Goal: Transaction & Acquisition: Purchase product/service

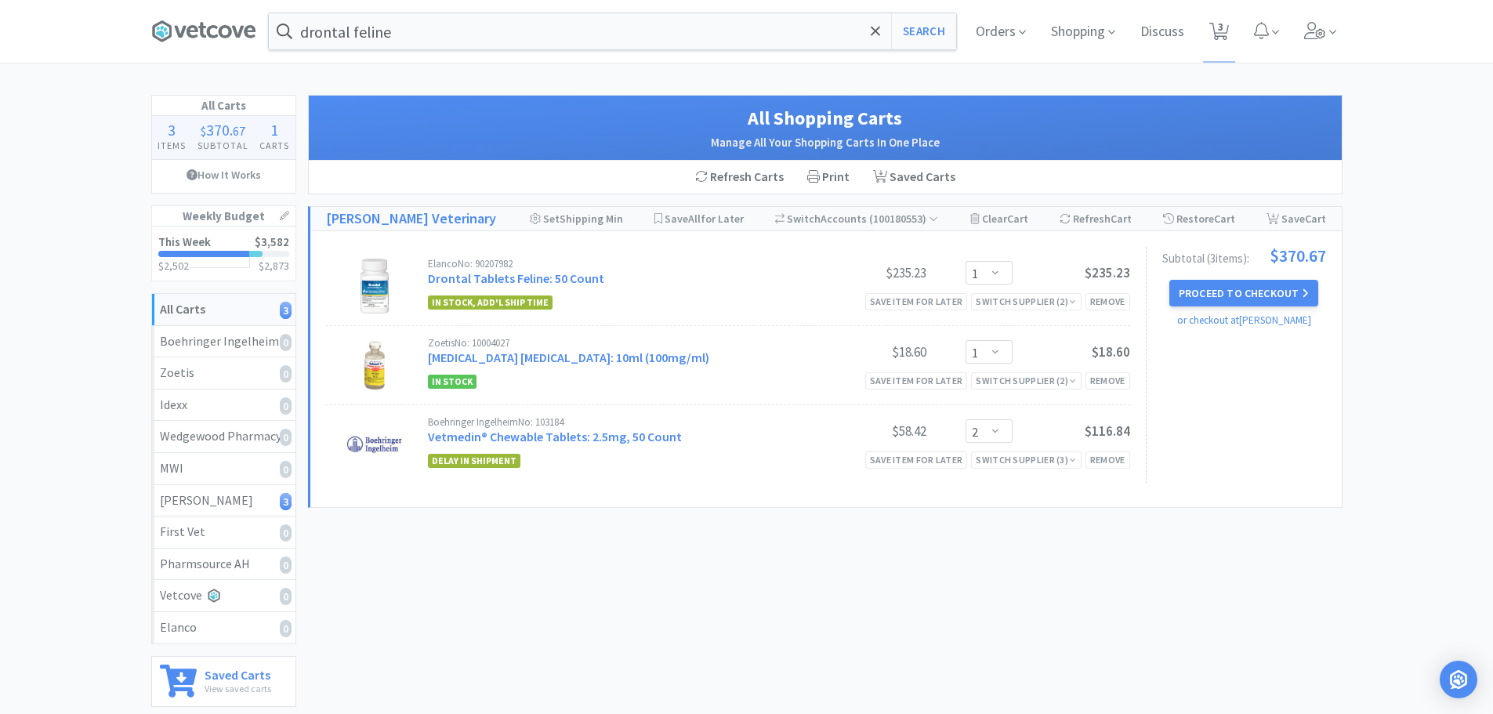
select select "1"
select select "2"
click at [525, 39] on input "drontal feline" at bounding box center [612, 31] width 687 height 36
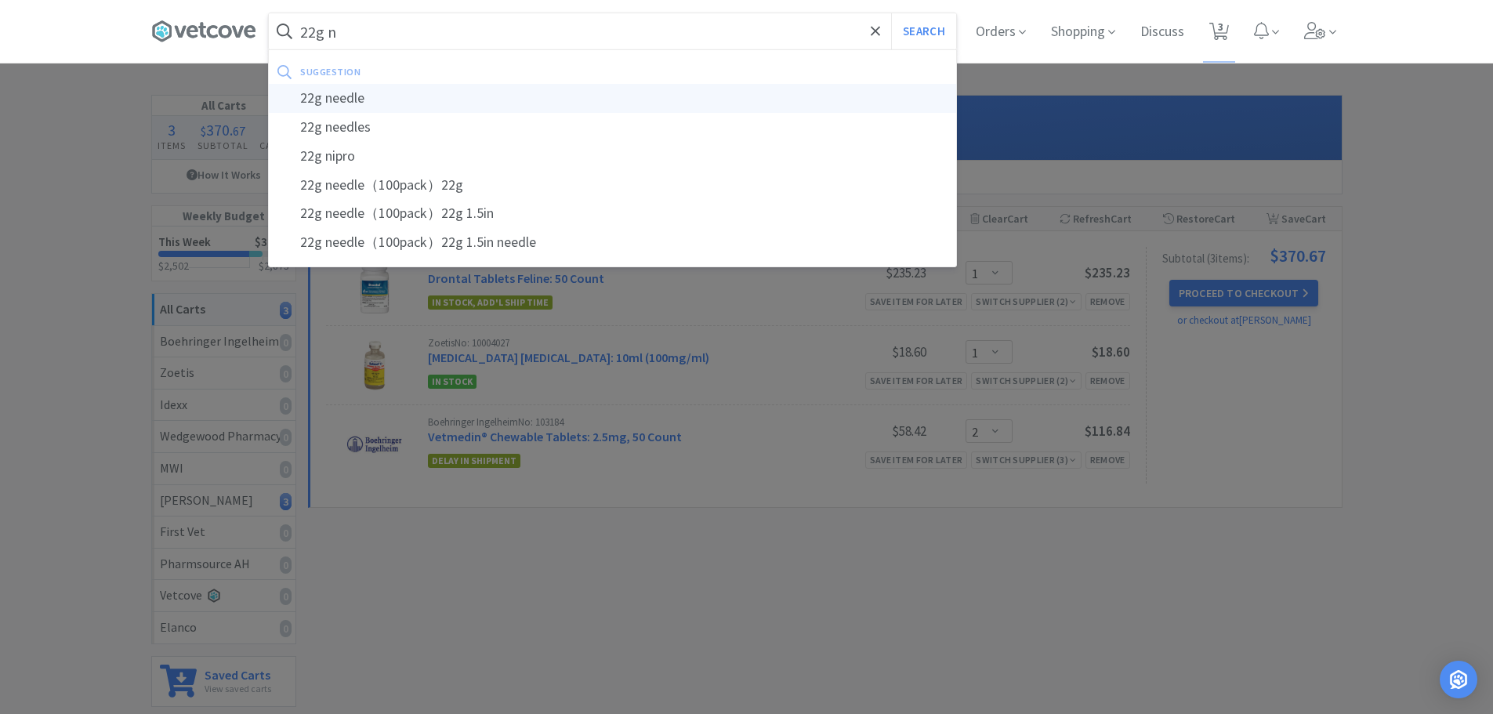
click at [336, 100] on div "22g needle" at bounding box center [612, 98] width 687 height 29
type input "22g needle"
select select "1"
select select "2"
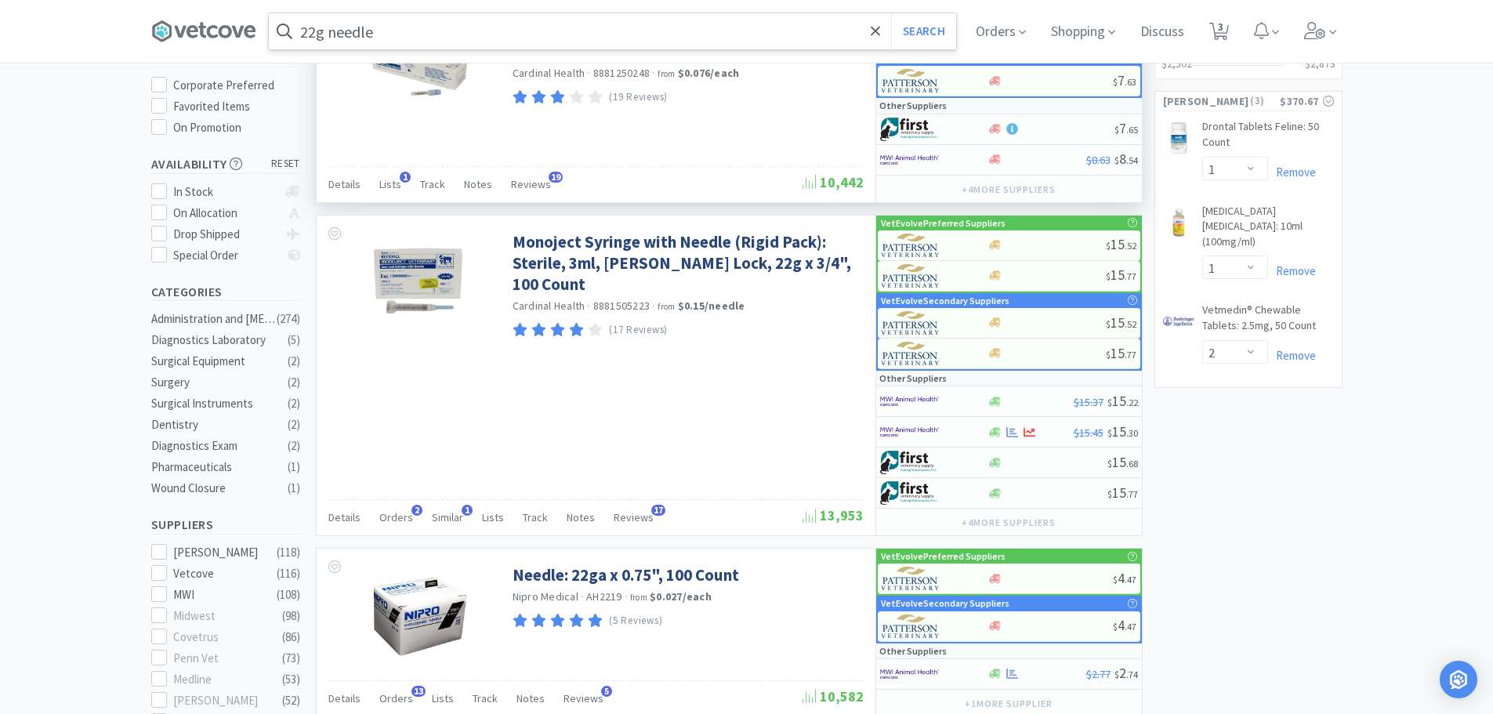
scroll to position [186, 0]
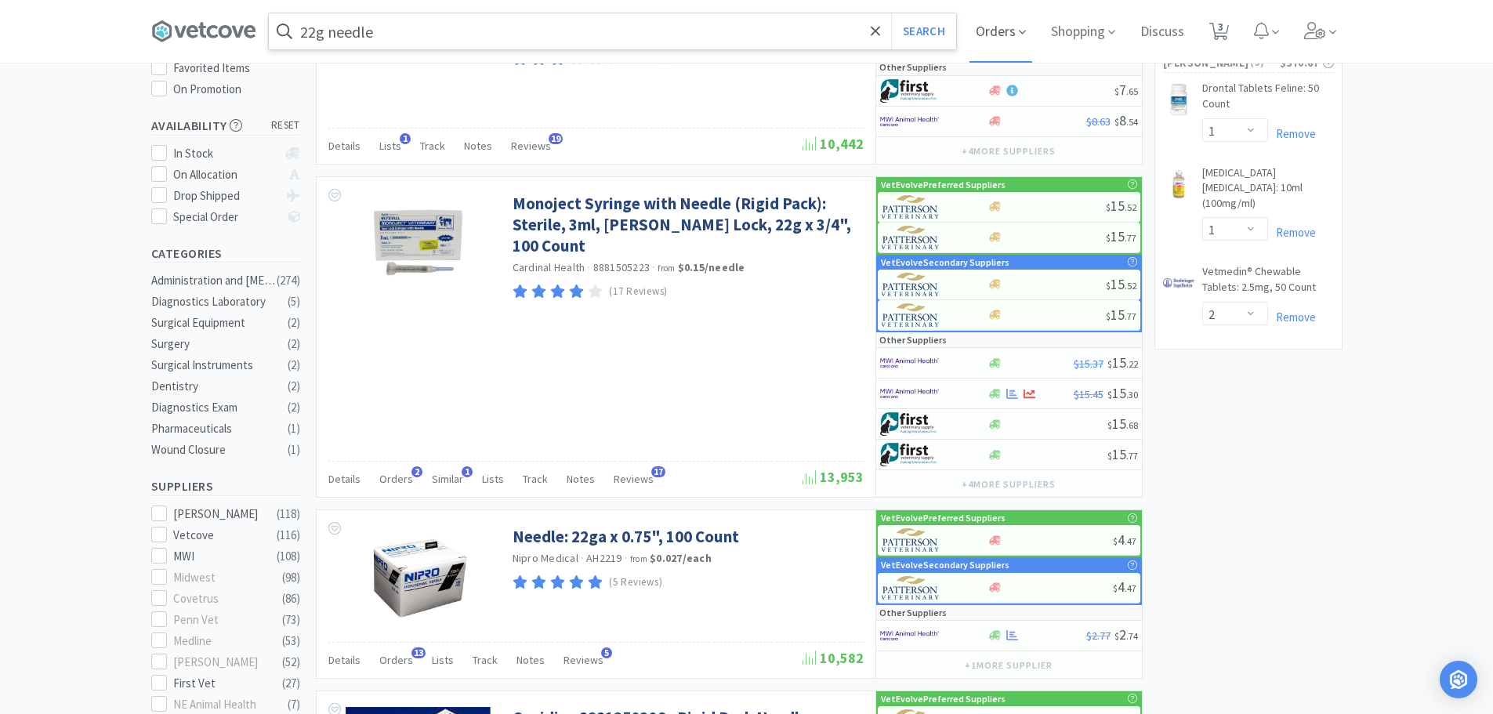
click at [1009, 20] on span "Orders" at bounding box center [1001, 31] width 63 height 63
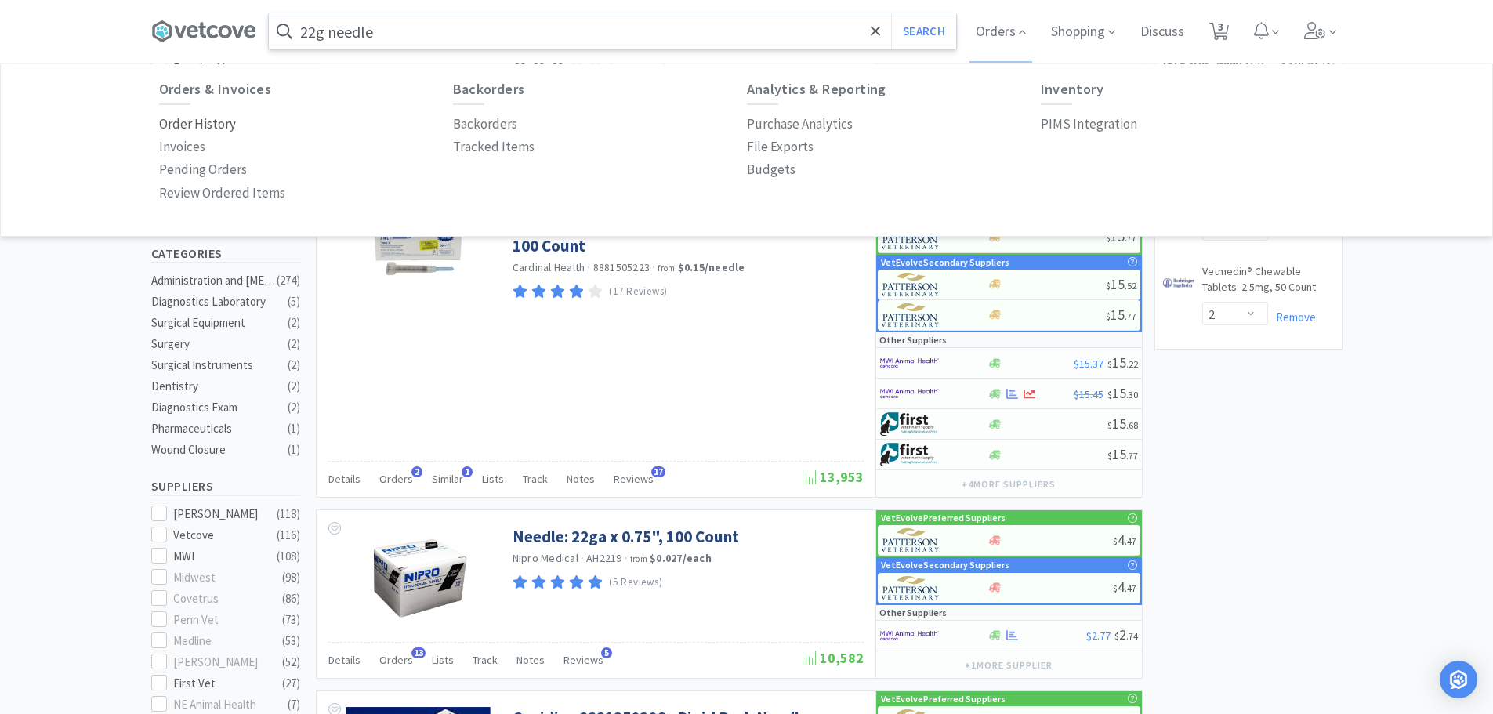
click at [218, 126] on p "Order History" at bounding box center [197, 124] width 77 height 21
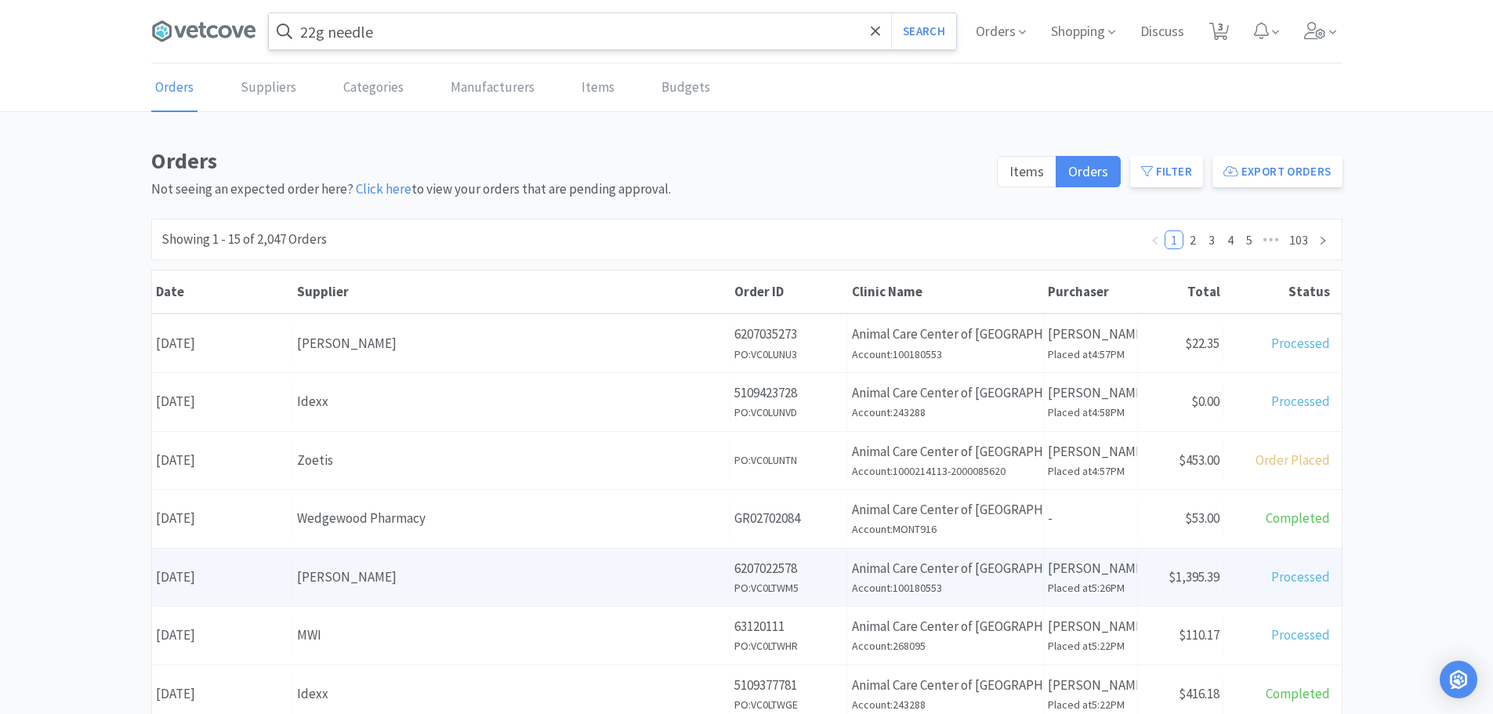
click at [419, 575] on div "[PERSON_NAME]" at bounding box center [511, 577] width 429 height 21
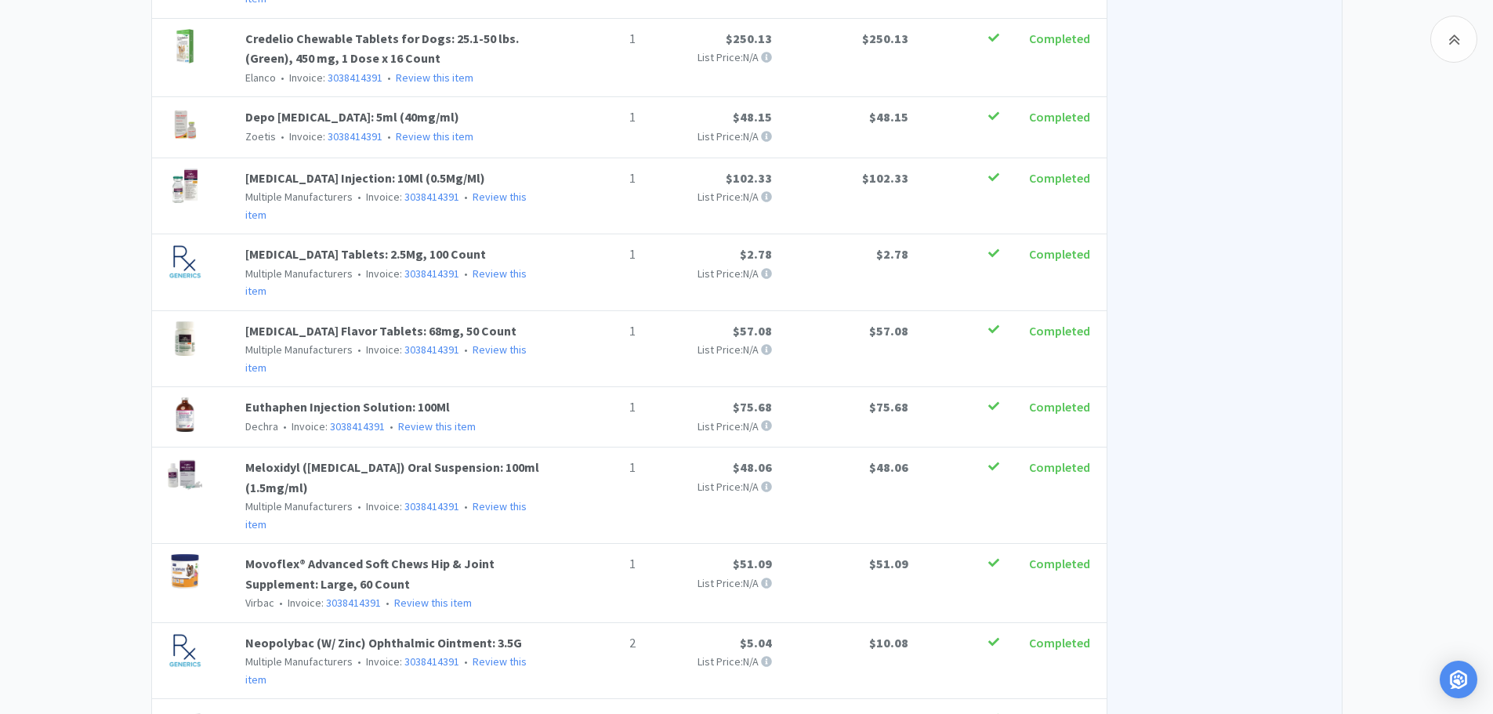
scroll to position [807, 0]
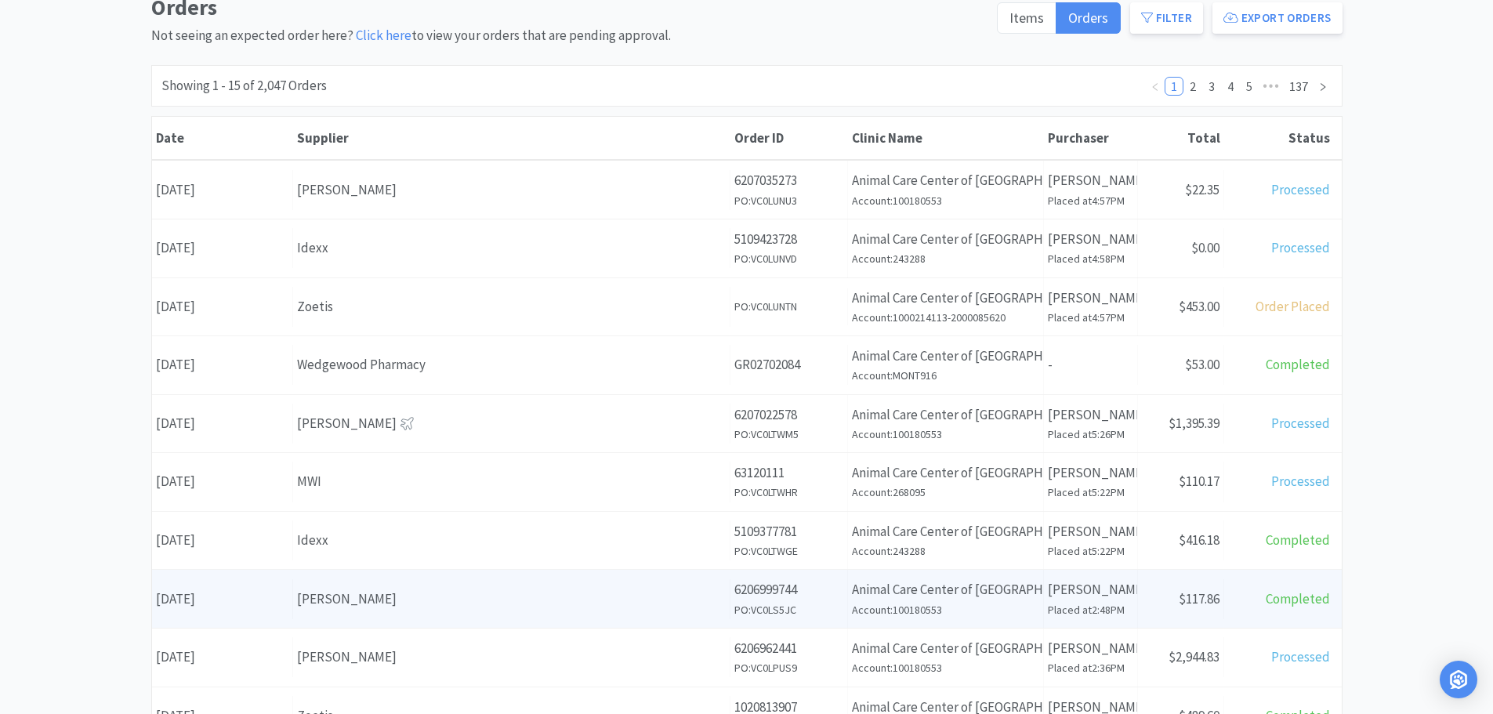
scroll to position [157, 0]
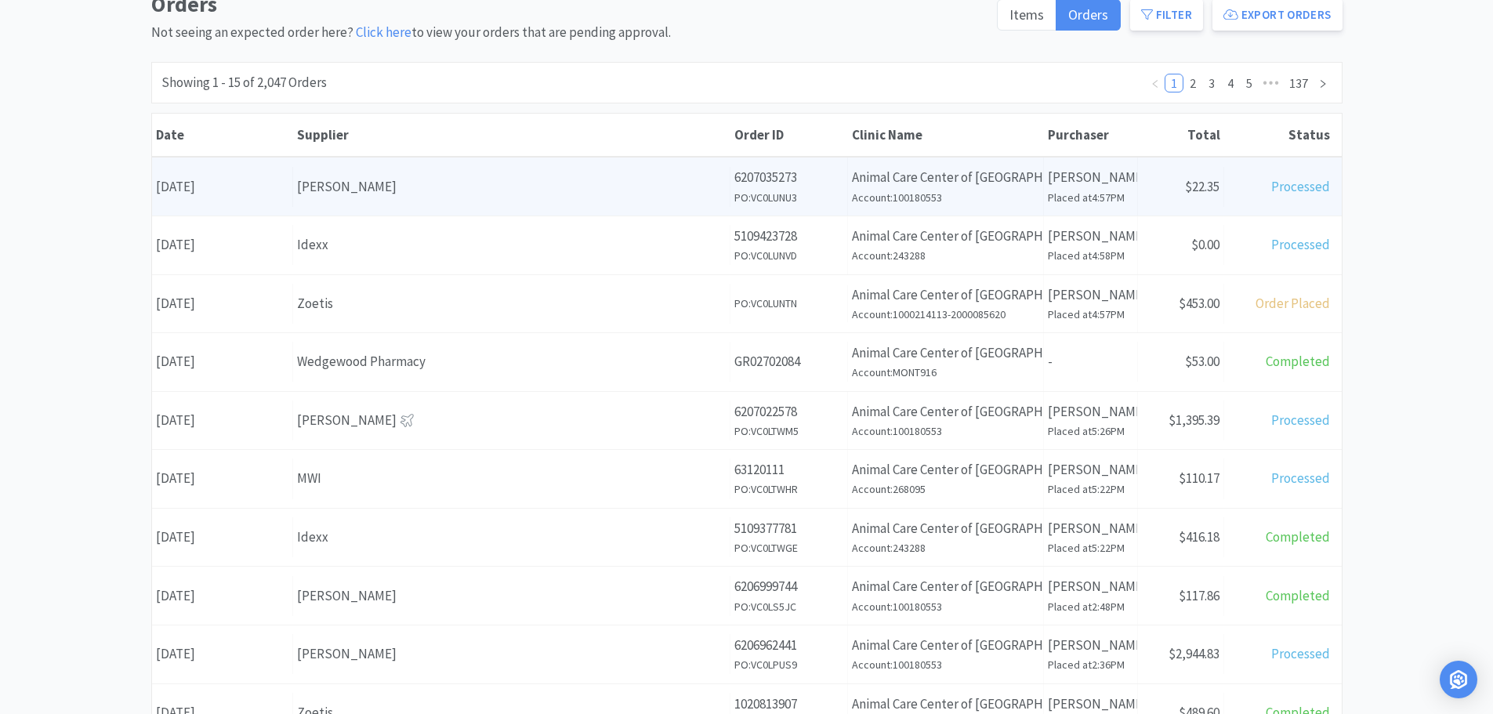
click at [353, 202] on div "Supplier [PERSON_NAME]" at bounding box center [511, 187] width 437 height 40
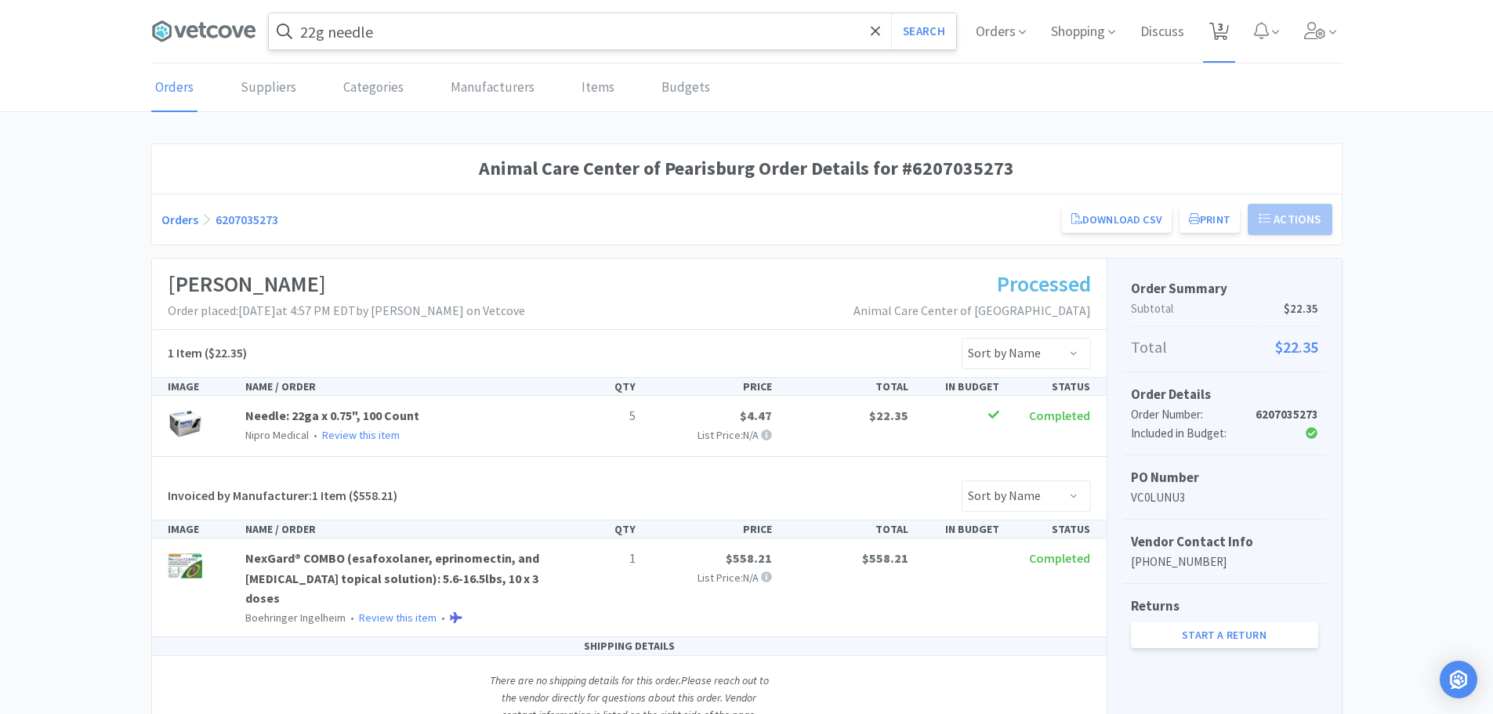
click at [1215, 25] on icon at bounding box center [1220, 31] width 20 height 17
select select "1"
select select "2"
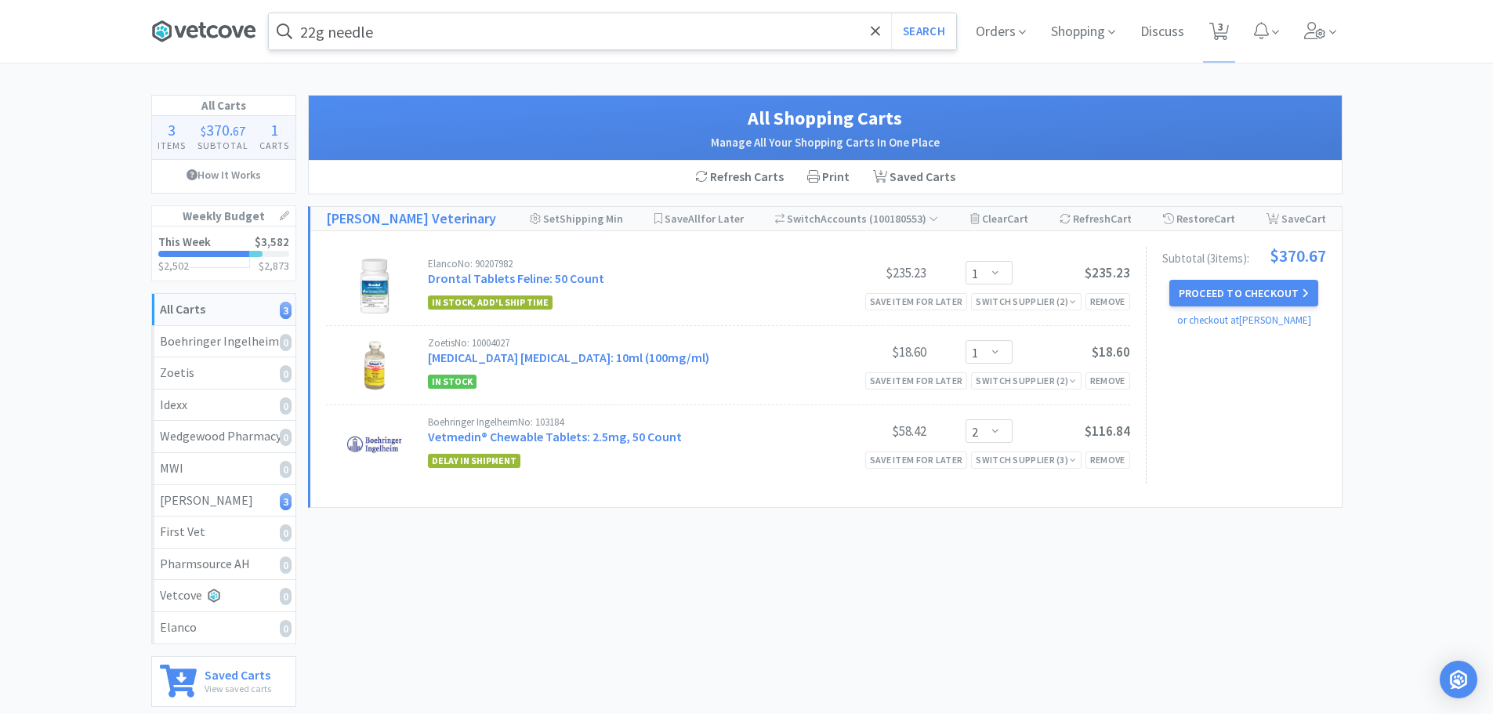
click at [216, 27] on icon at bounding box center [212, 31] width 11 height 13
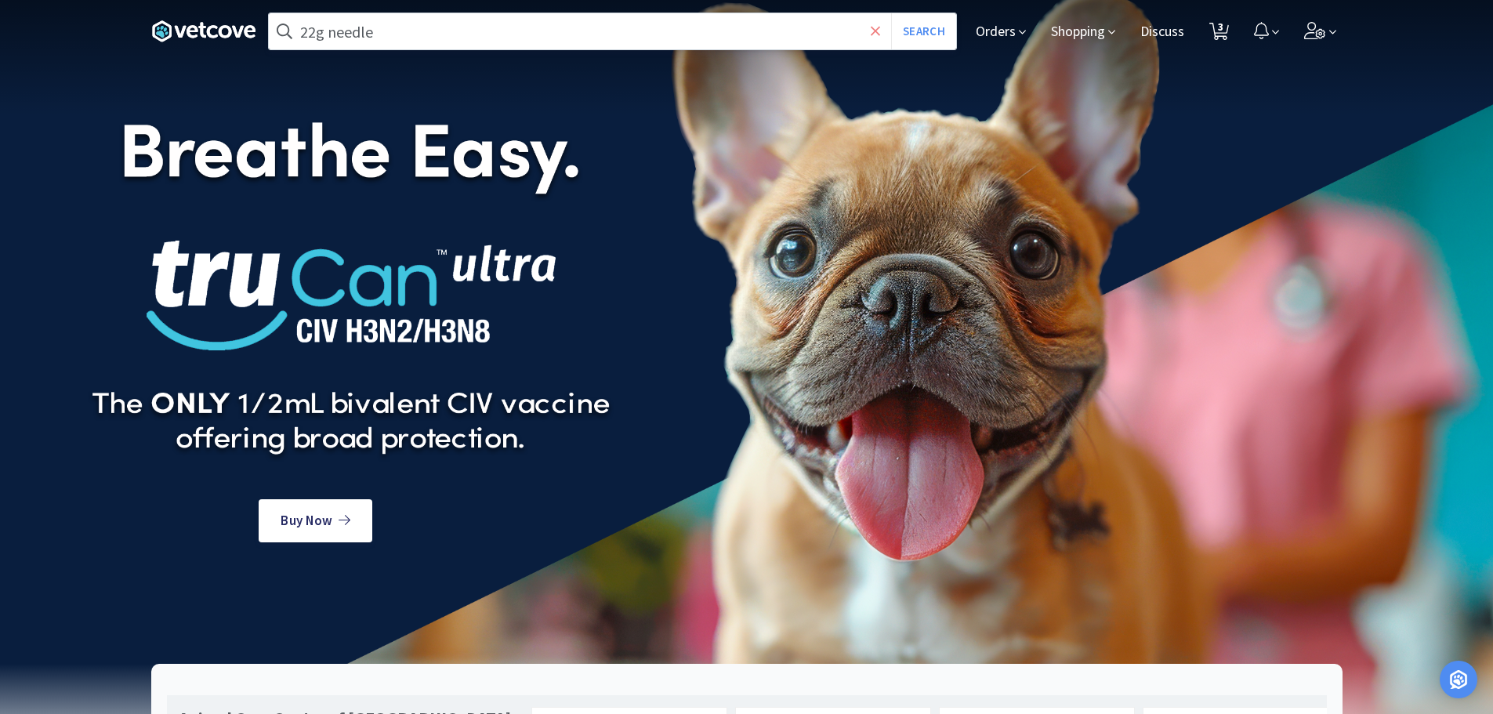
click at [874, 24] on icon at bounding box center [876, 32] width 10 height 16
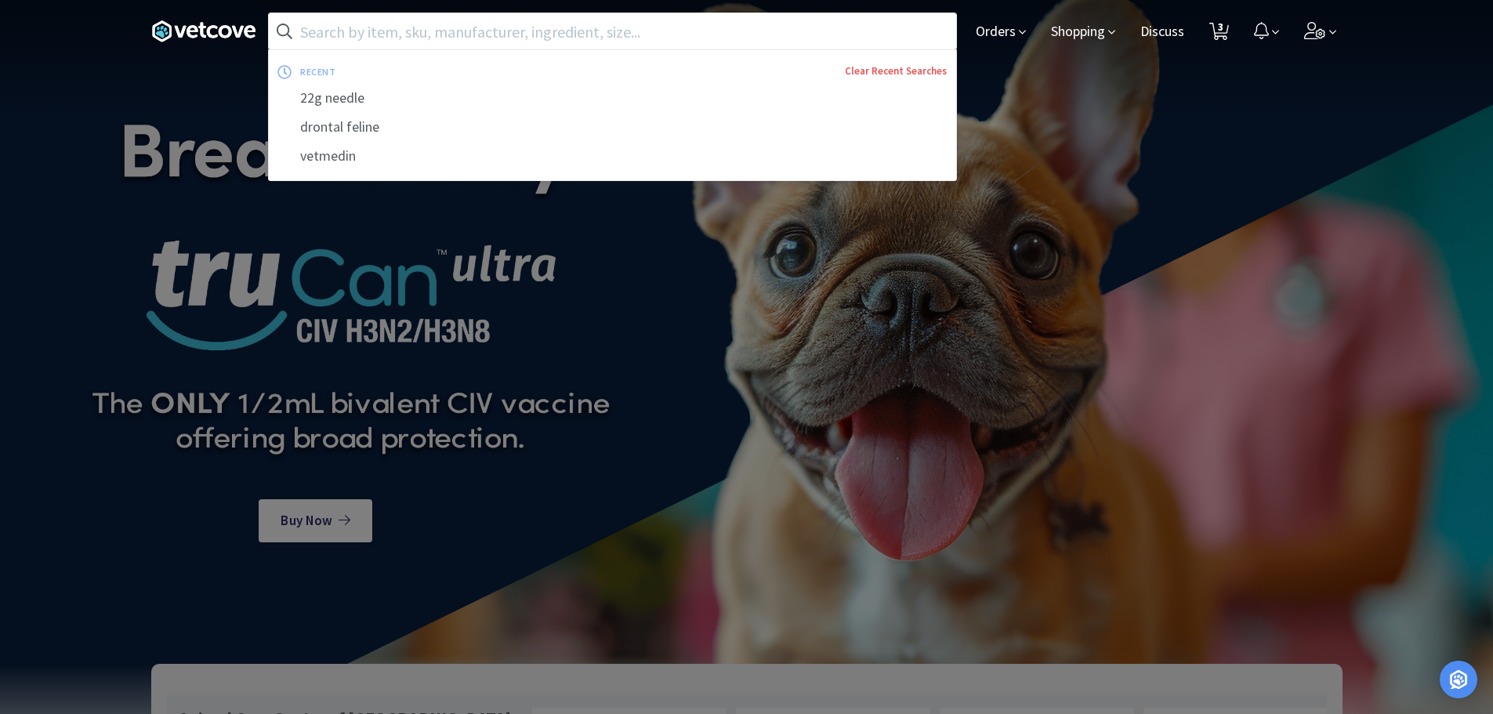
click at [890, 67] on link "Clear Recent Searches" at bounding box center [896, 70] width 102 height 13
